Goal: Task Accomplishment & Management: Use online tool/utility

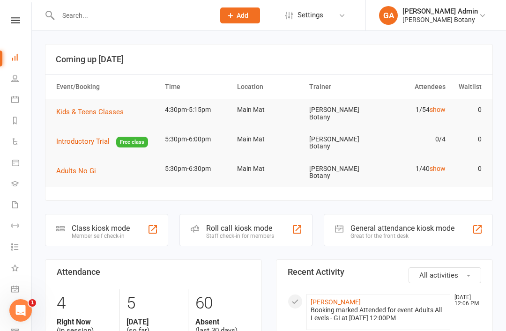
click at [152, 214] on div "Class kiosk mode Member self check-in" at bounding box center [106, 230] width 123 height 32
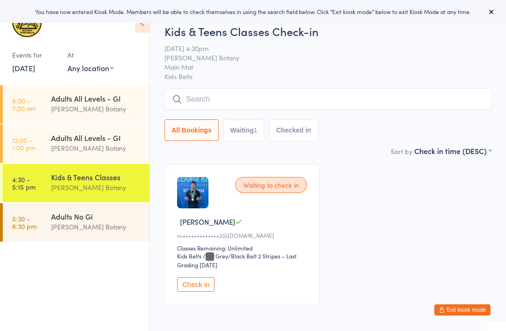
click at [119, 148] on div "[PERSON_NAME] Botany" at bounding box center [96, 148] width 90 height 11
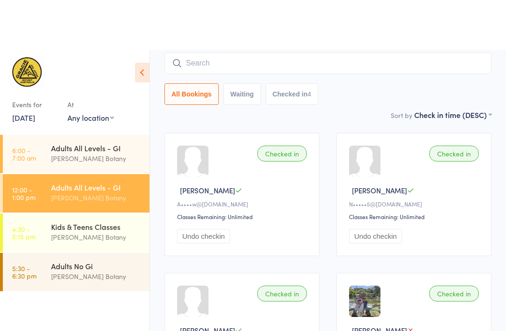
scroll to position [22, 0]
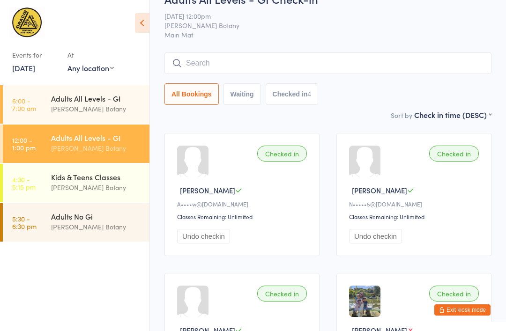
click at [337, 58] on input "search" at bounding box center [327, 63] width 327 height 22
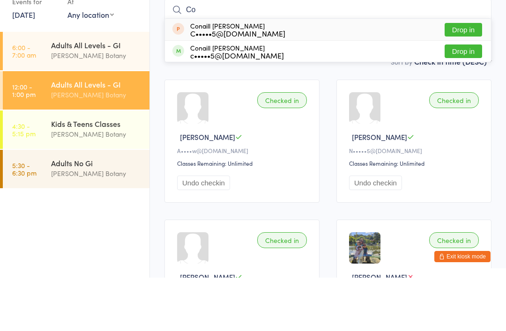
type input "C"
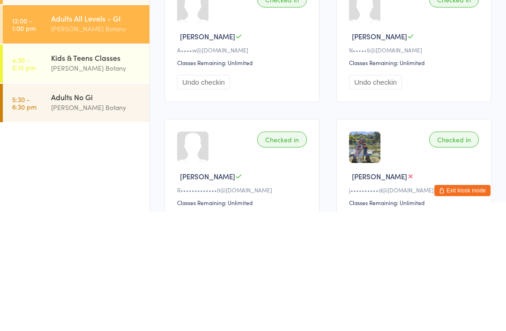
scroll to position [57, 0]
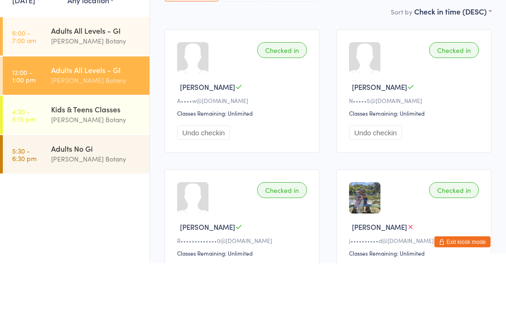
click at [83, 182] on div "[PERSON_NAME] Botany" at bounding box center [96, 187] width 90 height 11
